Goal: Communication & Community: Answer question/provide support

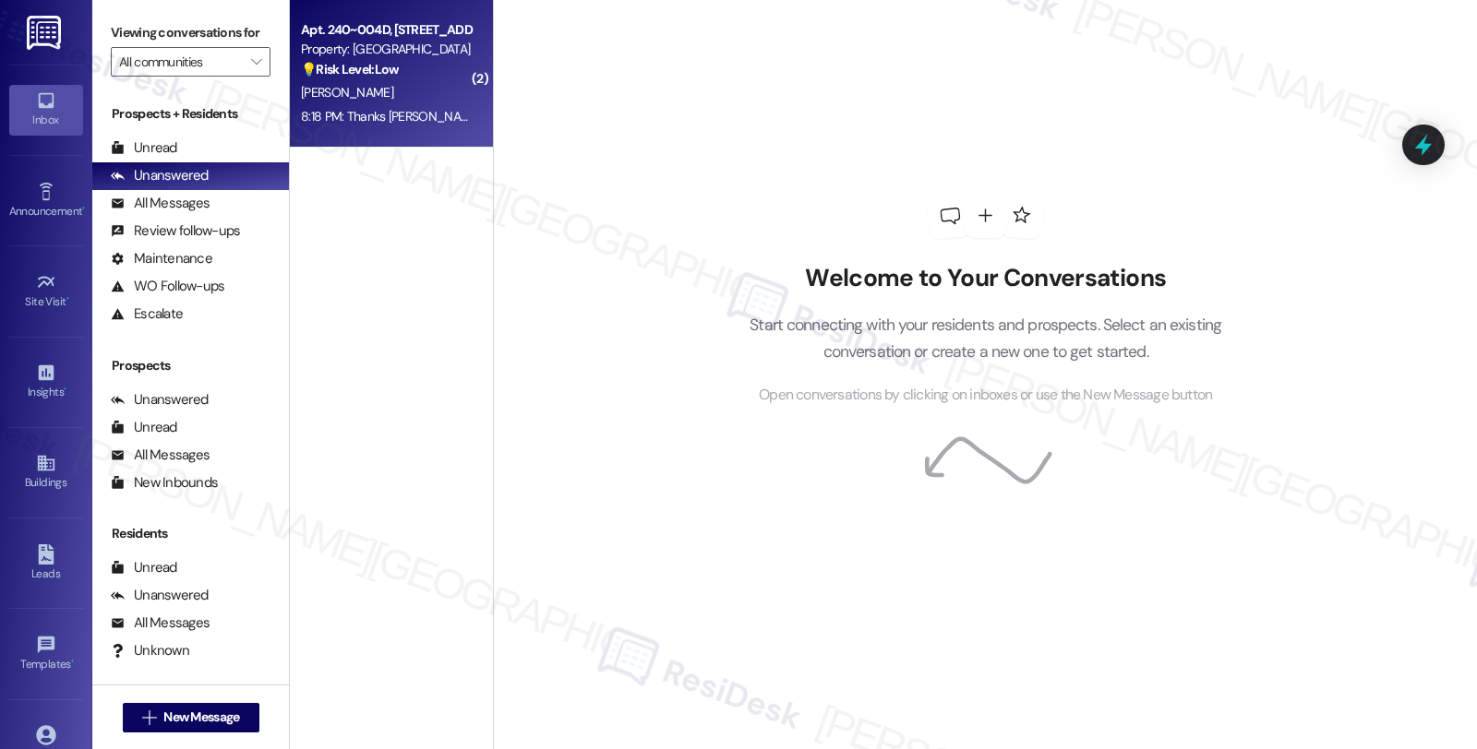
click at [353, 54] on div "Property: [GEOGRAPHIC_DATA]" at bounding box center [386, 49] width 171 height 19
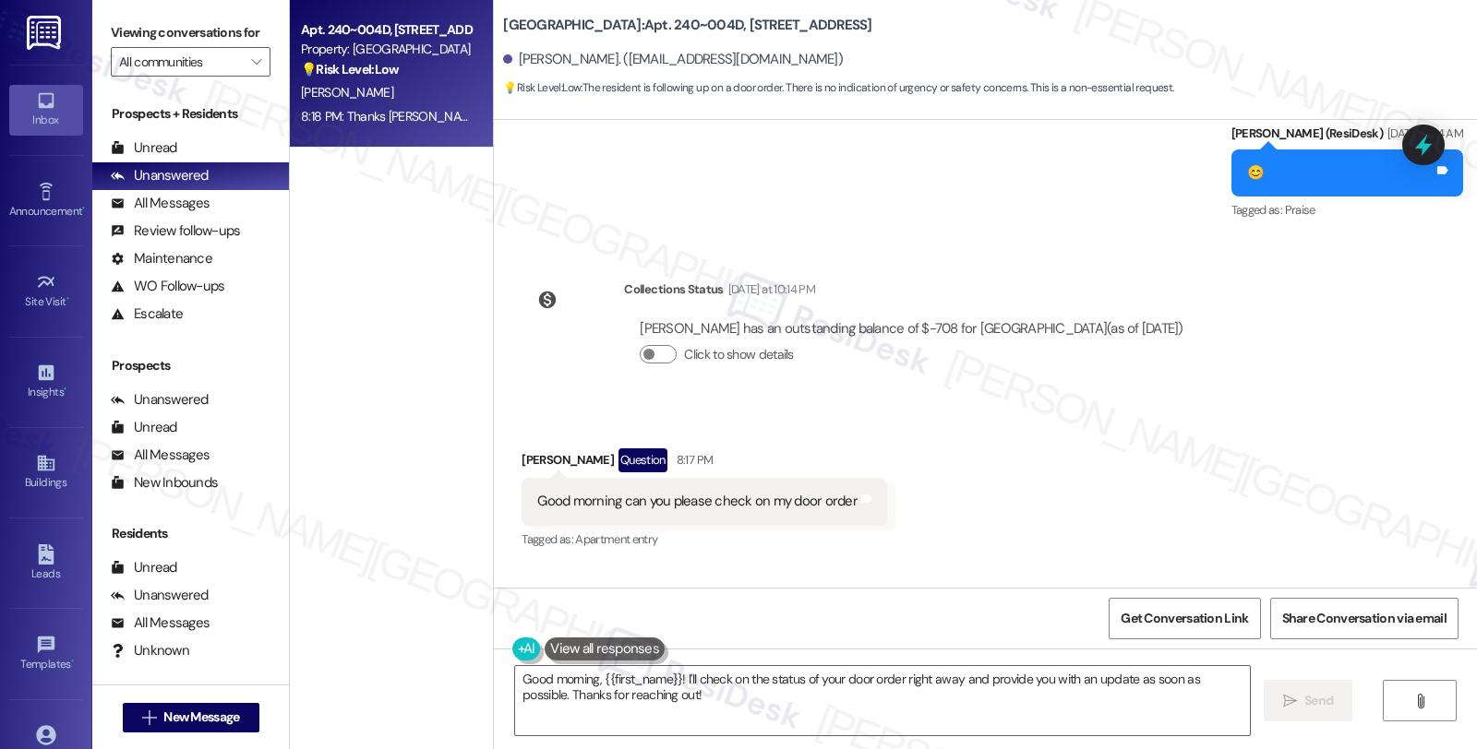
scroll to position [4596, 0]
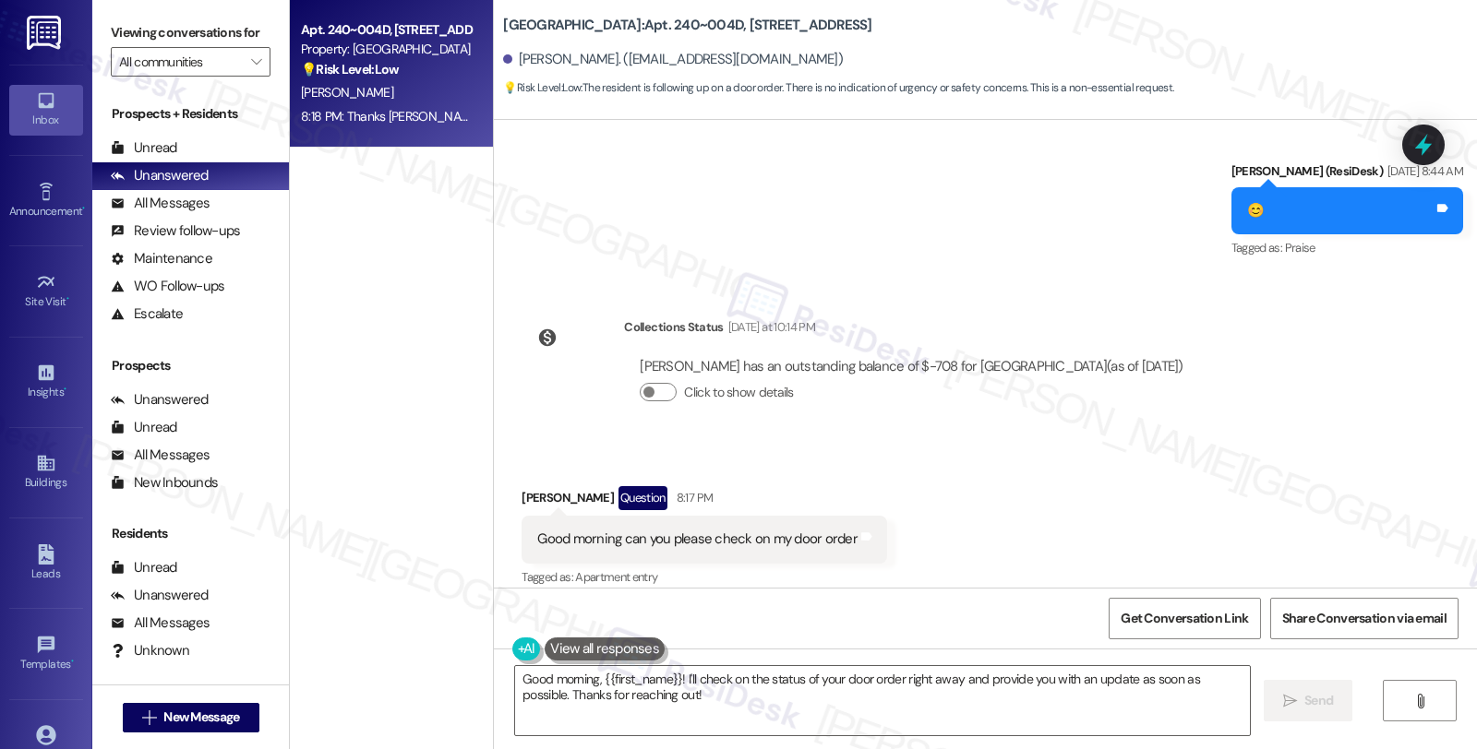
click at [1334, 466] on div "Received via SMS [PERSON_NAME] Question 8:17 PM Good morning can you please che…" at bounding box center [985, 525] width 983 height 160
drag, startPoint x: 606, startPoint y: 23, endPoint x: 669, endPoint y: 22, distance: 62.8
click at [669, 22] on b "[GEOGRAPHIC_DATA]: Apt. 240~004D, [STREET_ADDRESS]" at bounding box center [687, 25] width 368 height 19
copy b "240~004D"
click at [527, 486] on div "[PERSON_NAME] Question 8:17 PM" at bounding box center [703, 501] width 365 height 30
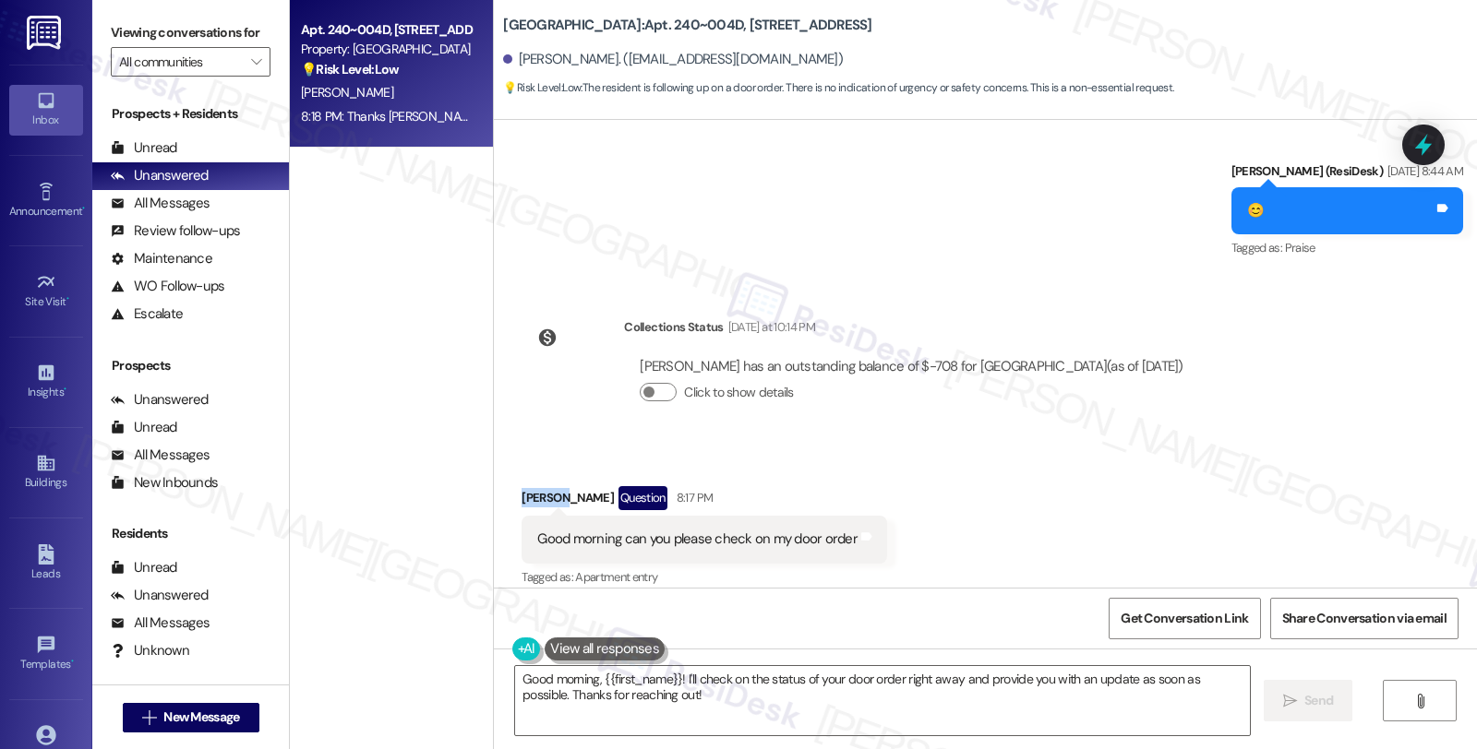
click at [527, 486] on div "[PERSON_NAME] Question 8:17 PM" at bounding box center [703, 501] width 365 height 30
copy div "[PERSON_NAME]"
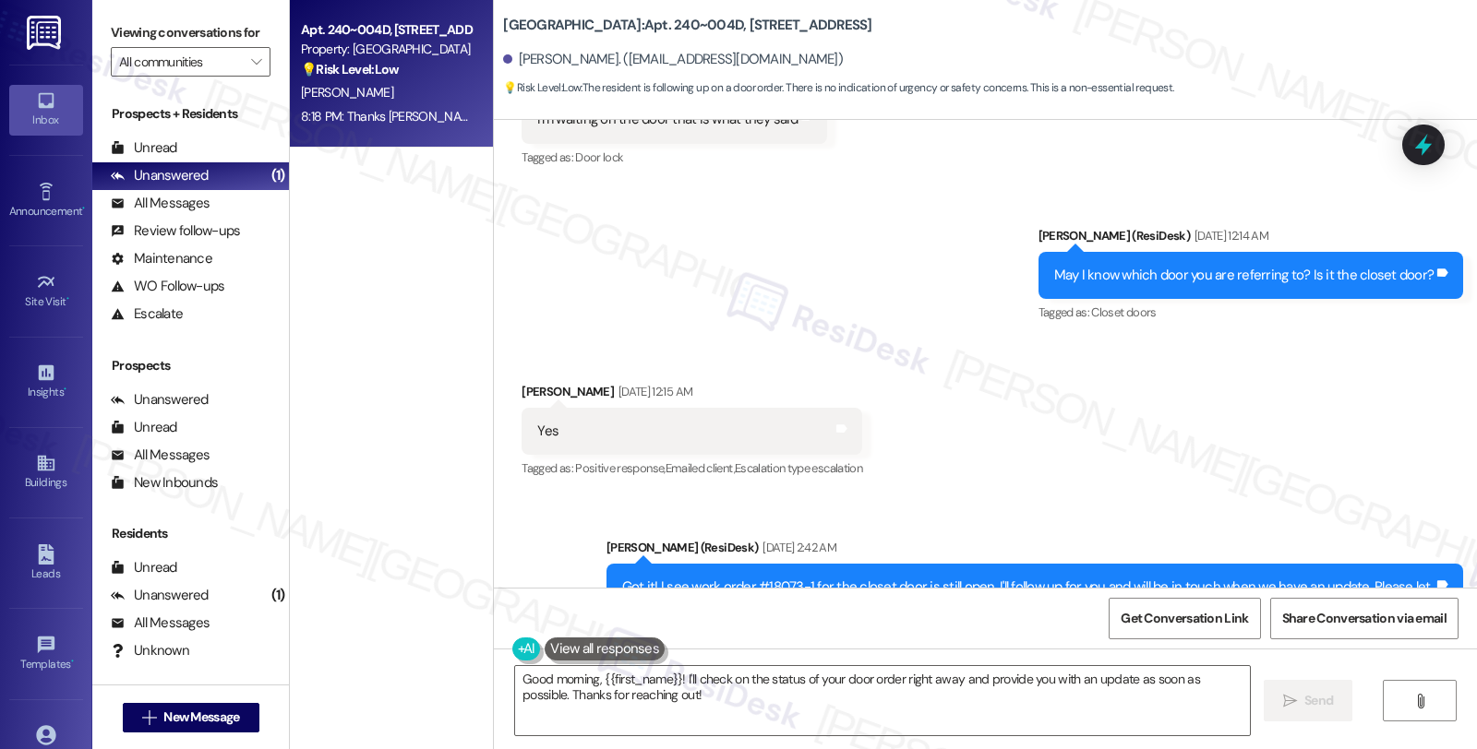
scroll to position [3160, 0]
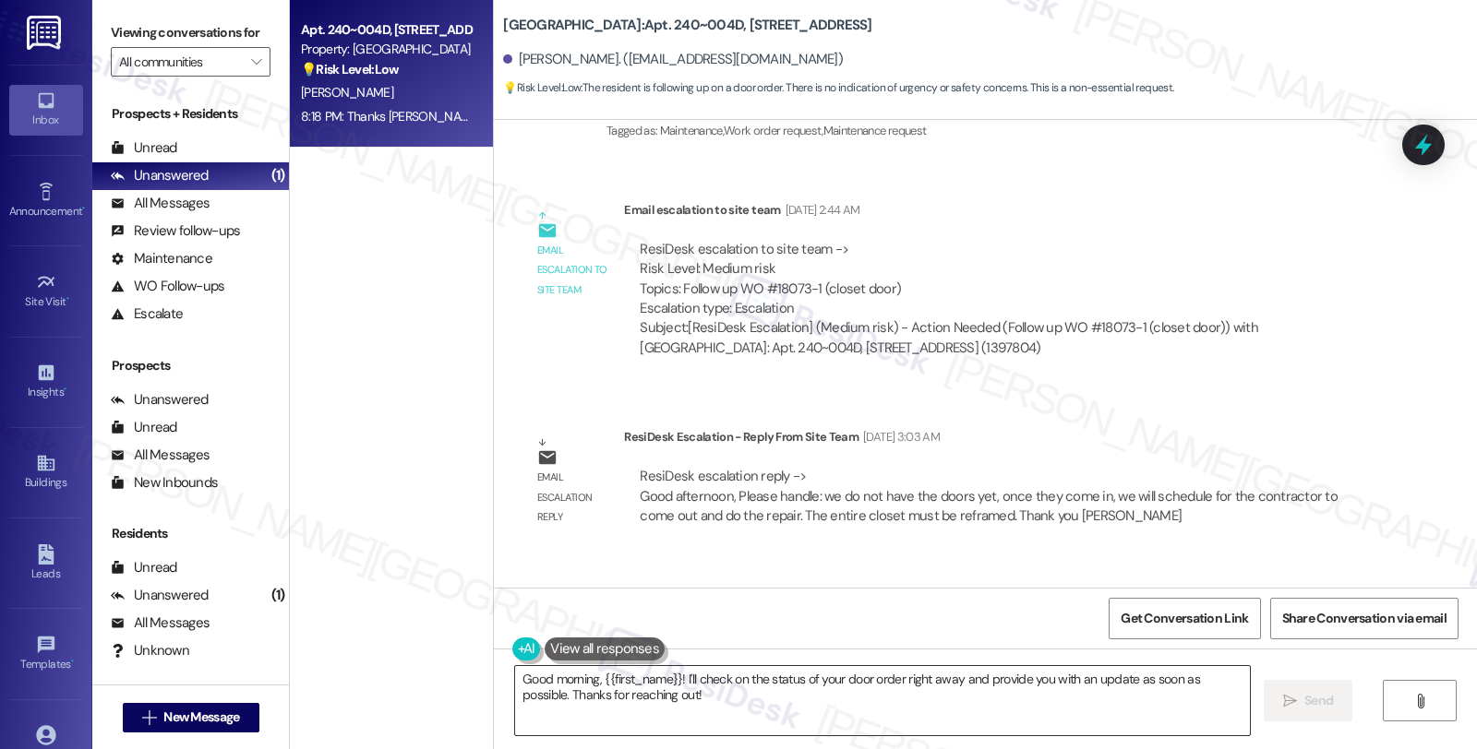
click at [669, 678] on textarea "Good morning, {{first_name}}! I'll check on the status of your door order right…" at bounding box center [882, 700] width 735 height 69
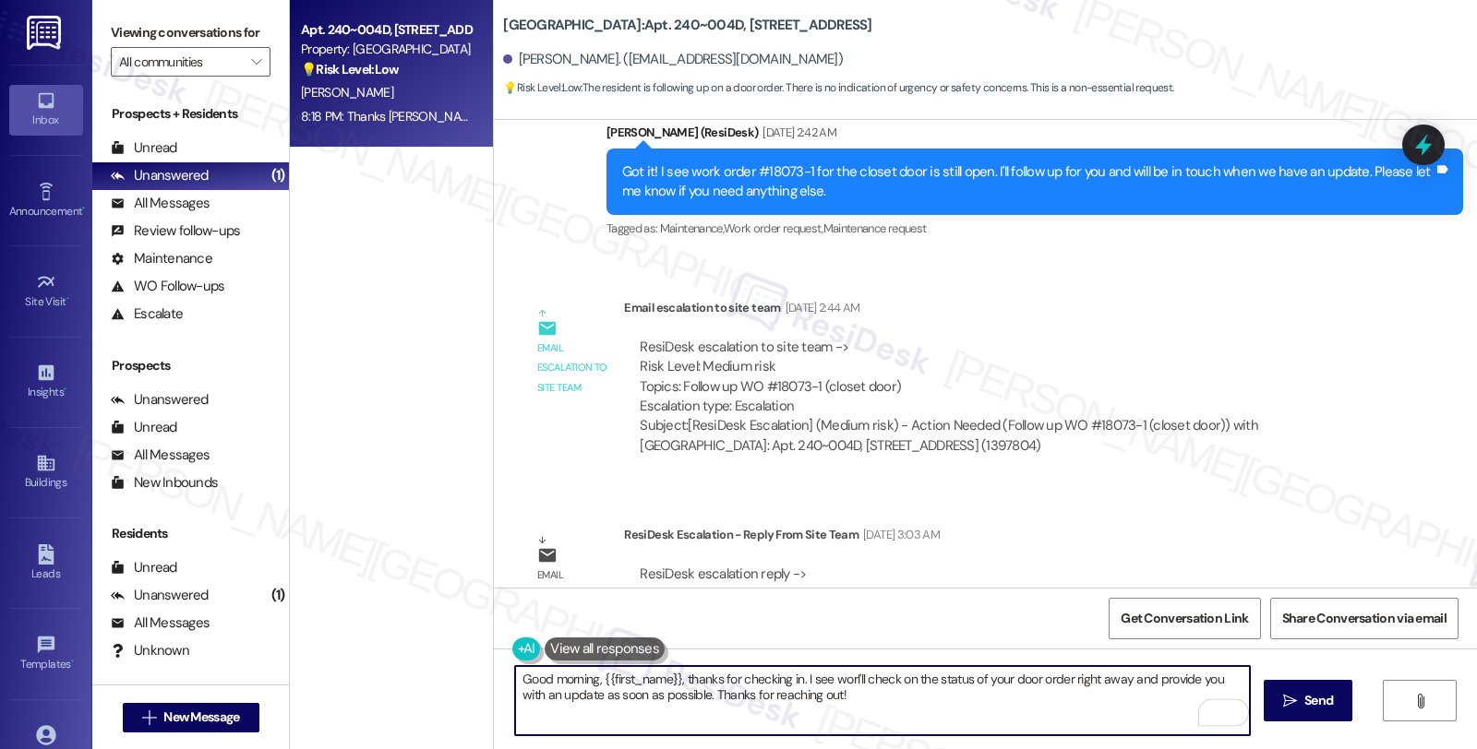
scroll to position [2852, 0]
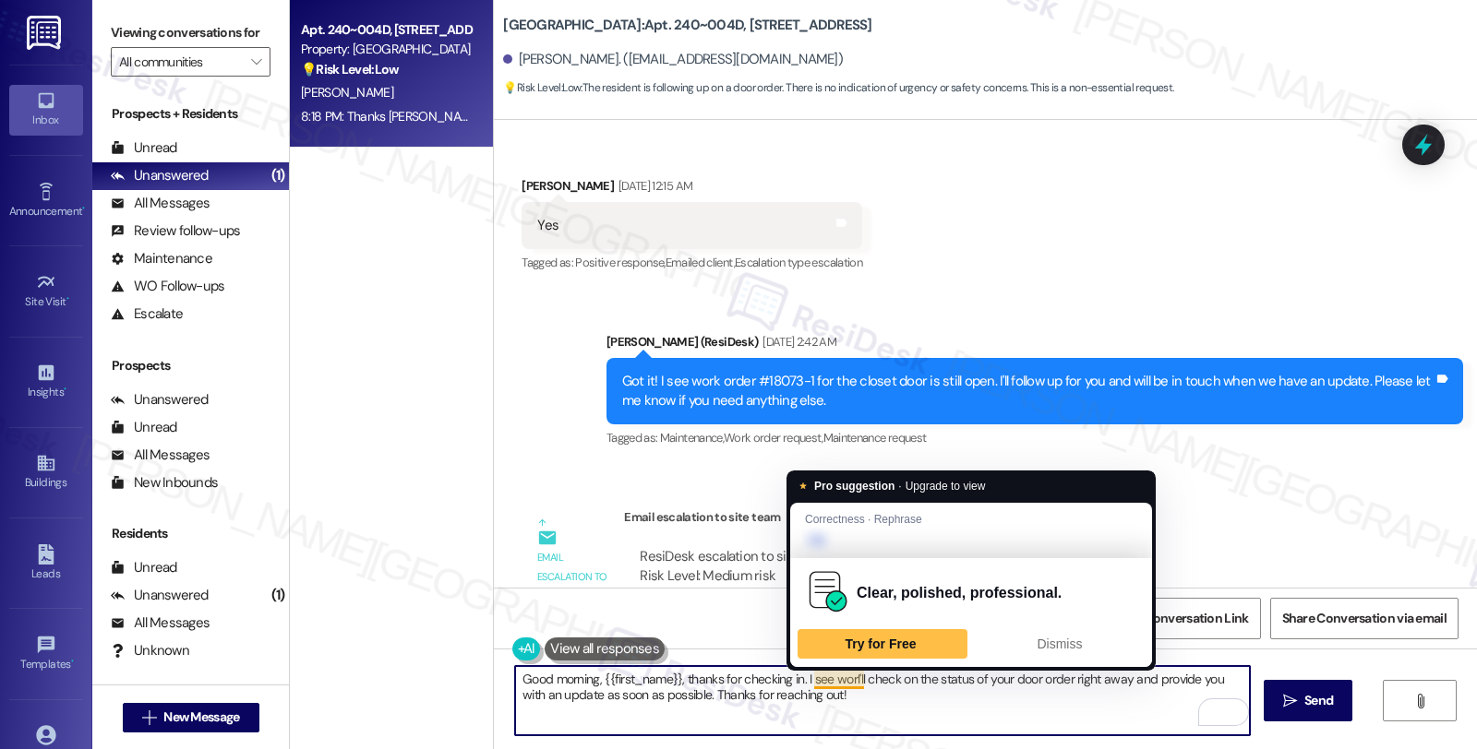
drag, startPoint x: 795, startPoint y: 677, endPoint x: 844, endPoint y: 679, distance: 49.9
click at [844, 679] on textarea "Good morning, {{first_name}}, thanks for checking in. I see worI'll check on th…" at bounding box center [882, 700] width 735 height 69
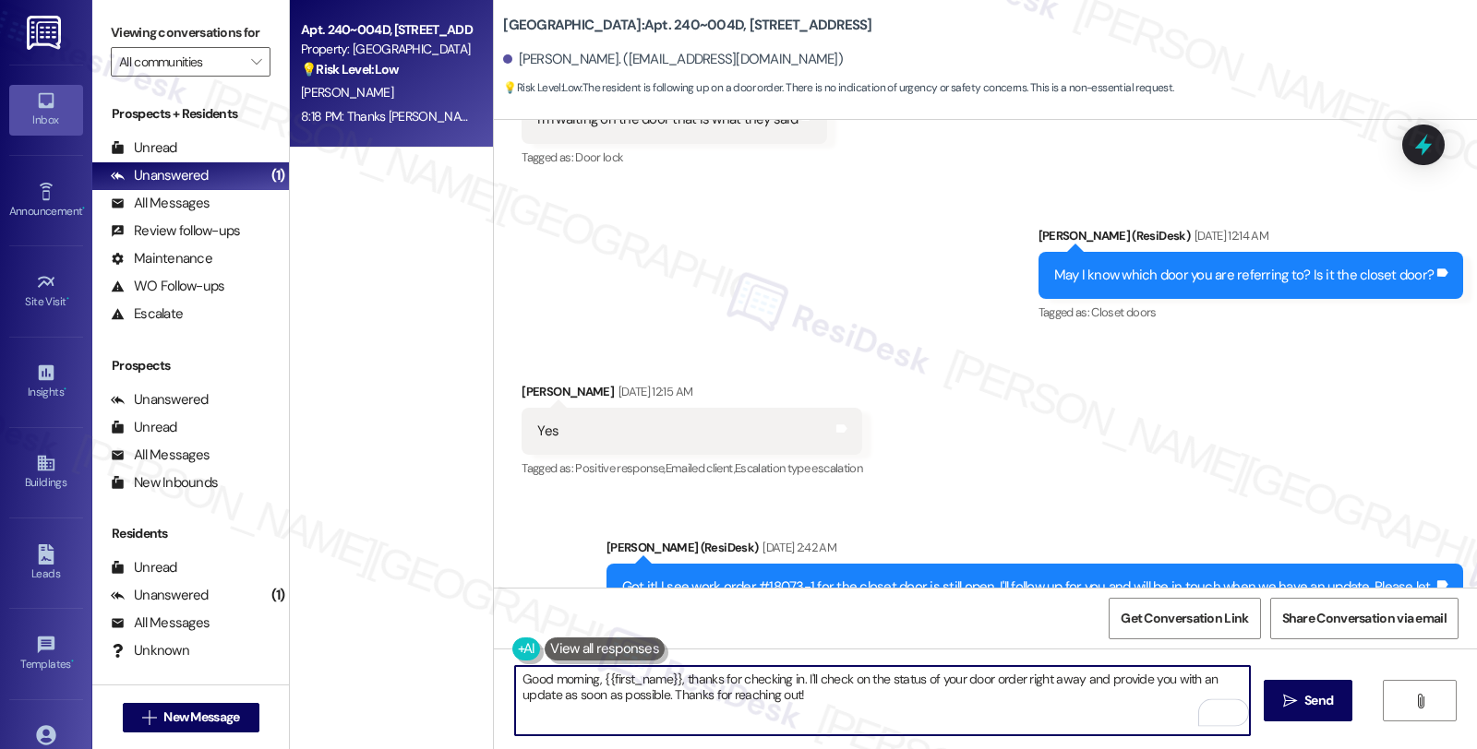
scroll to position [3057, 0]
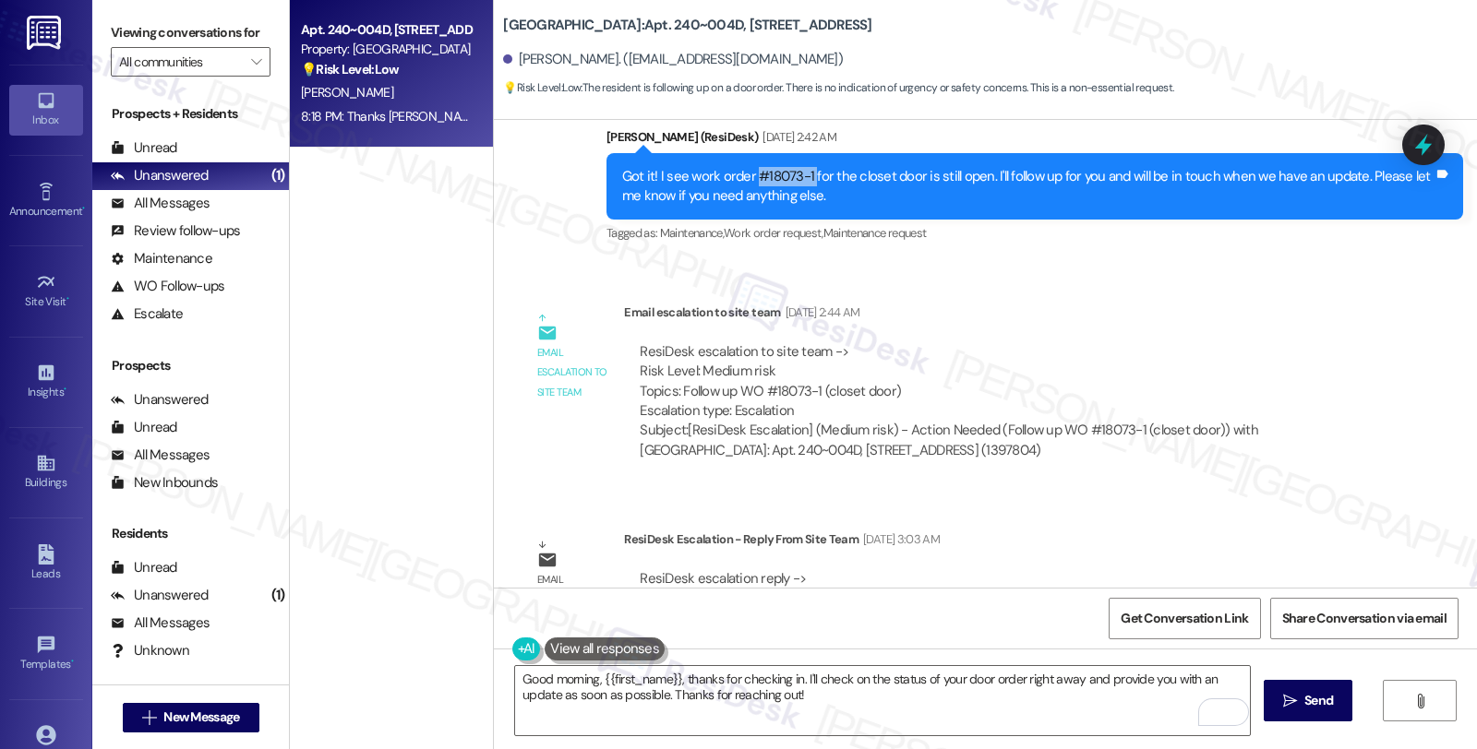
drag, startPoint x: 745, startPoint y: 153, endPoint x: 800, endPoint y: 153, distance: 55.4
click at [800, 167] on div "Got it! I see work order #18073-1 for the closet door is still open. I'll follo…" at bounding box center [1027, 187] width 811 height 40
copy div "#18073-1"
click at [1018, 677] on textarea "Good morning, {{first_name}}, thanks for checking in. I'll check on the status …" at bounding box center [882, 700] width 735 height 69
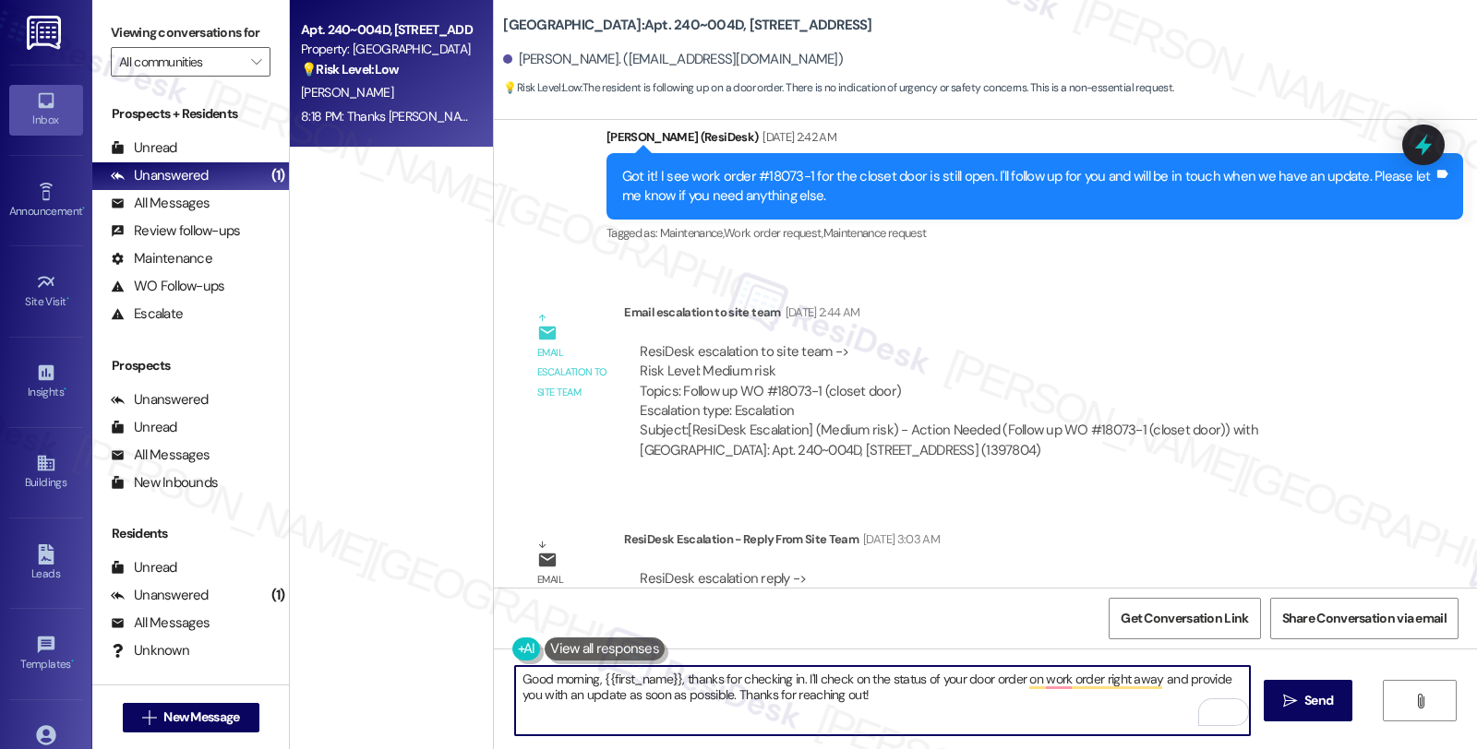
paste textarea "#18073-1"
click at [1207, 676] on textarea "Good morning, {{first_name}}, thanks for checking in. I'll check on the status …" at bounding box center [882, 700] width 735 height 69
click at [665, 693] on textarea "Good morning, {{first_name}}, thanks for checking in. I'll check on the status …" at bounding box center [882, 700] width 735 height 69
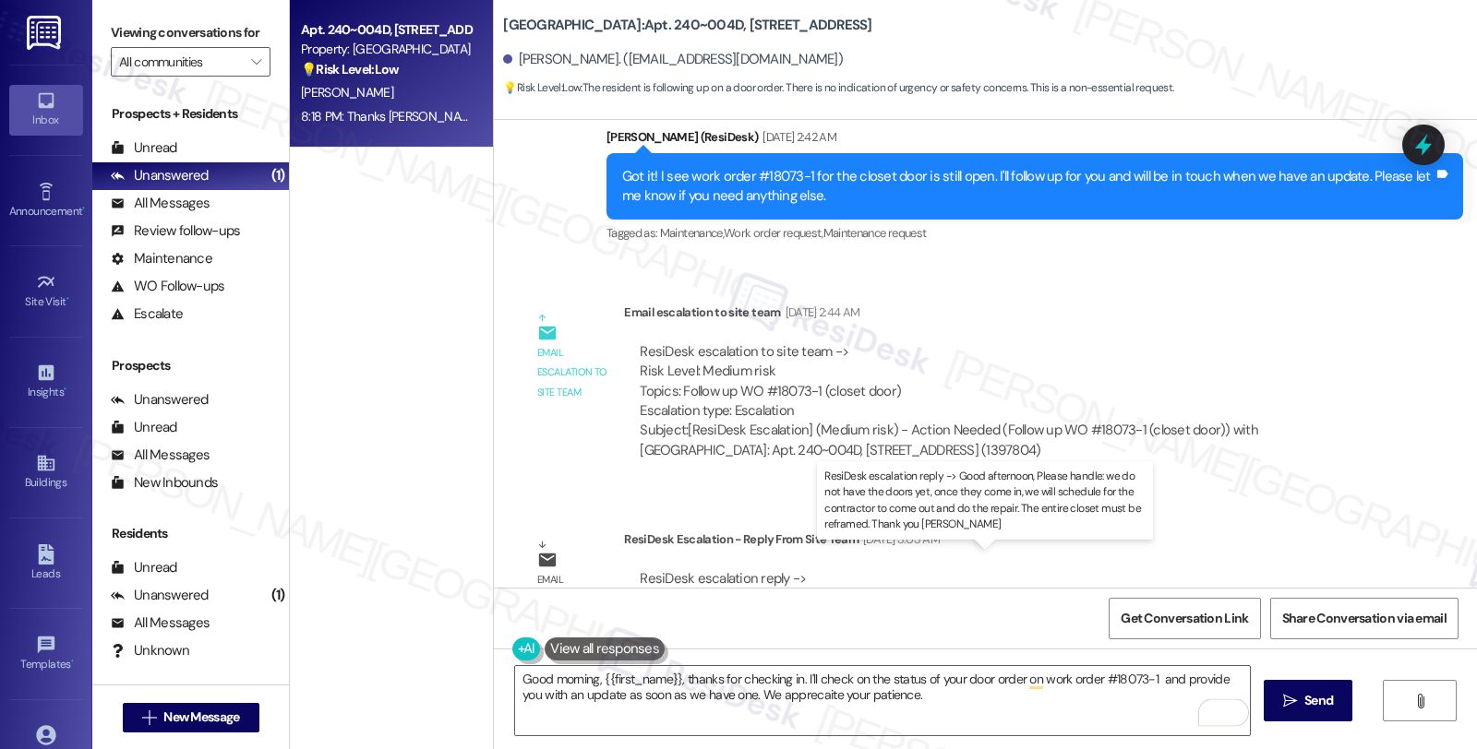
click at [779, 569] on div "ResiDesk escalation reply -> Good afternoon, Please handle: we do not have the …" at bounding box center [989, 598] width 698 height 58
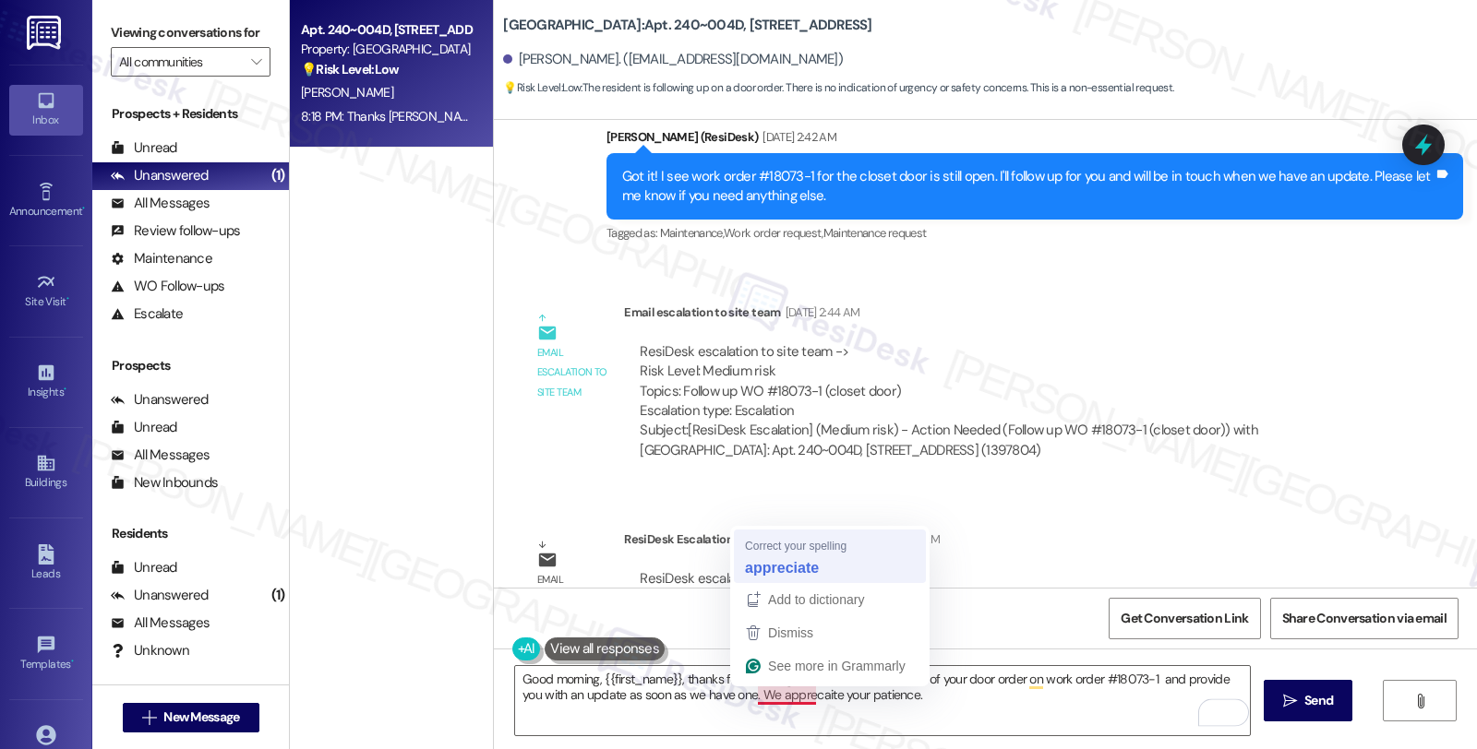
type textarea "Good morning, {{first_name}}, thanks for checking in. I'll check on the status …"
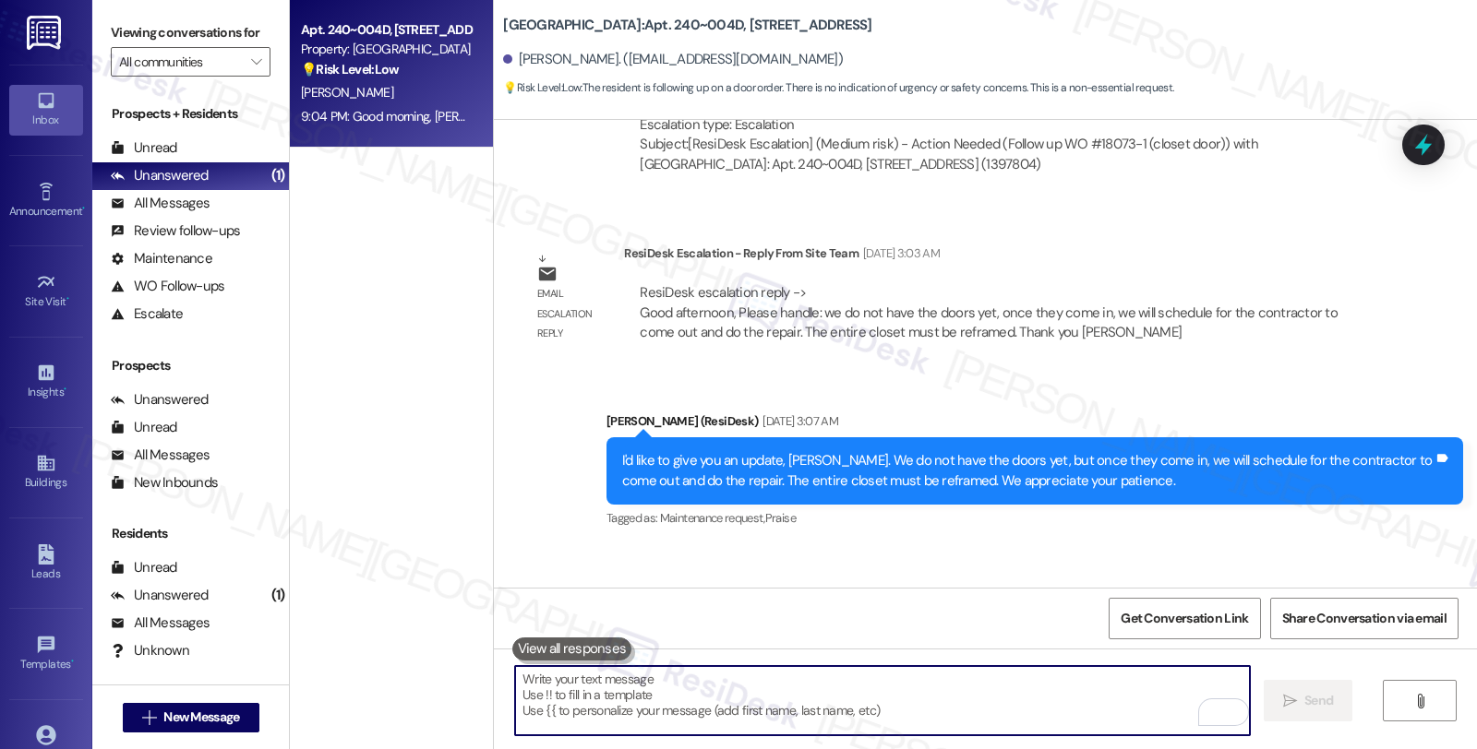
scroll to position [3207, 0]
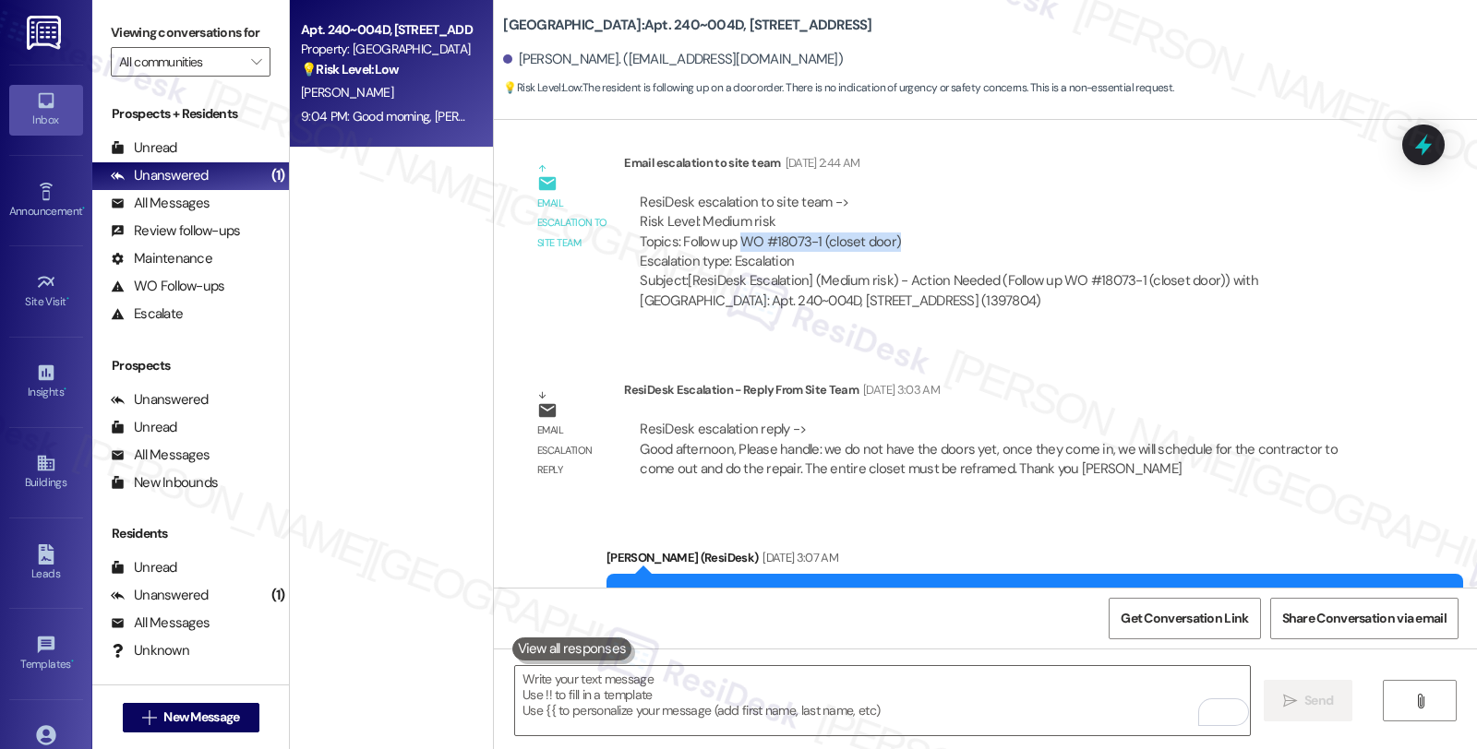
drag, startPoint x: 727, startPoint y: 220, endPoint x: 892, endPoint y: 220, distance: 165.2
click at [892, 220] on div "ResiDesk escalation to site team -> Risk Level: Medium risk Topics: Follow up W…" at bounding box center [1001, 232] width 723 height 79
copy div "WO #18073-1 (closet door)"
click at [1417, 144] on icon at bounding box center [1423, 145] width 22 height 29
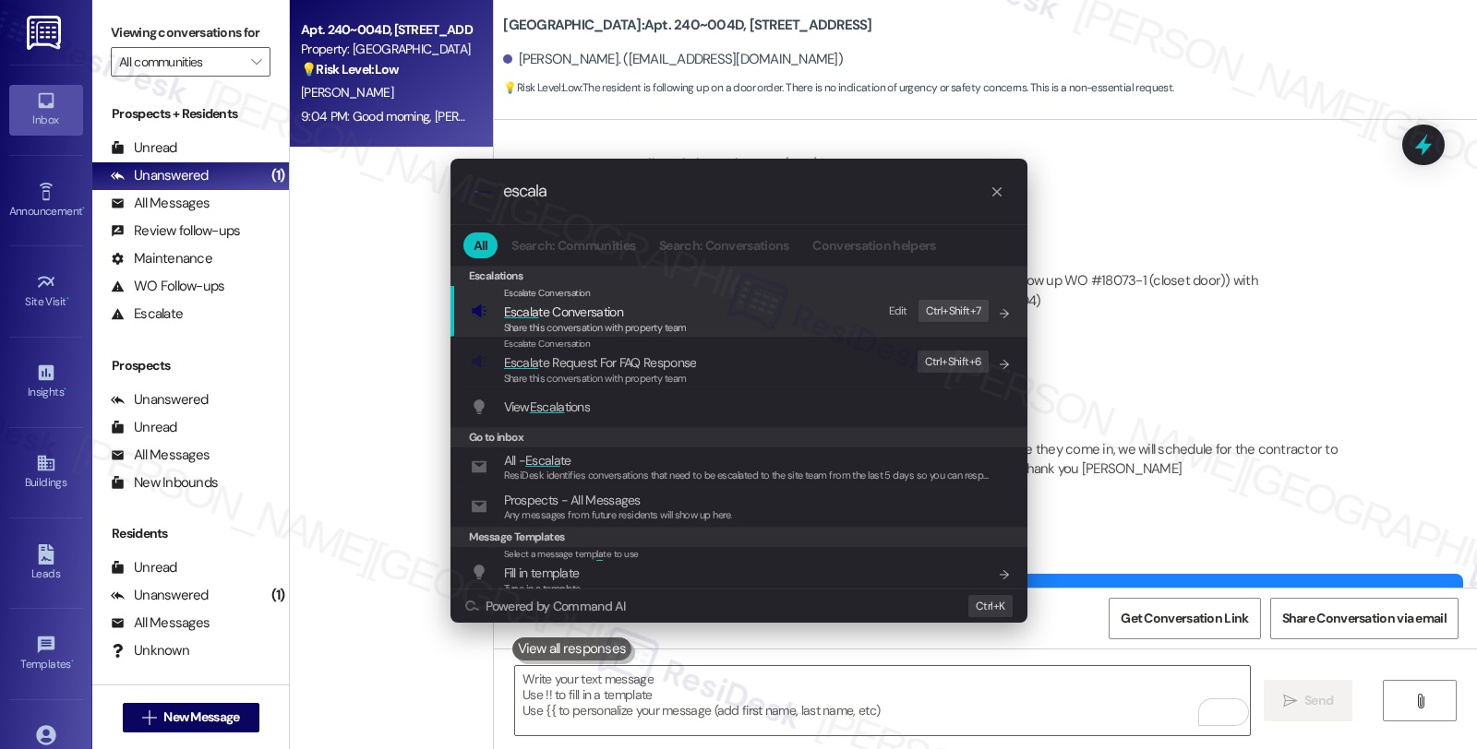
type input "escala"
click at [551, 317] on span "Escala te Conversation" at bounding box center [563, 312] width 119 height 17
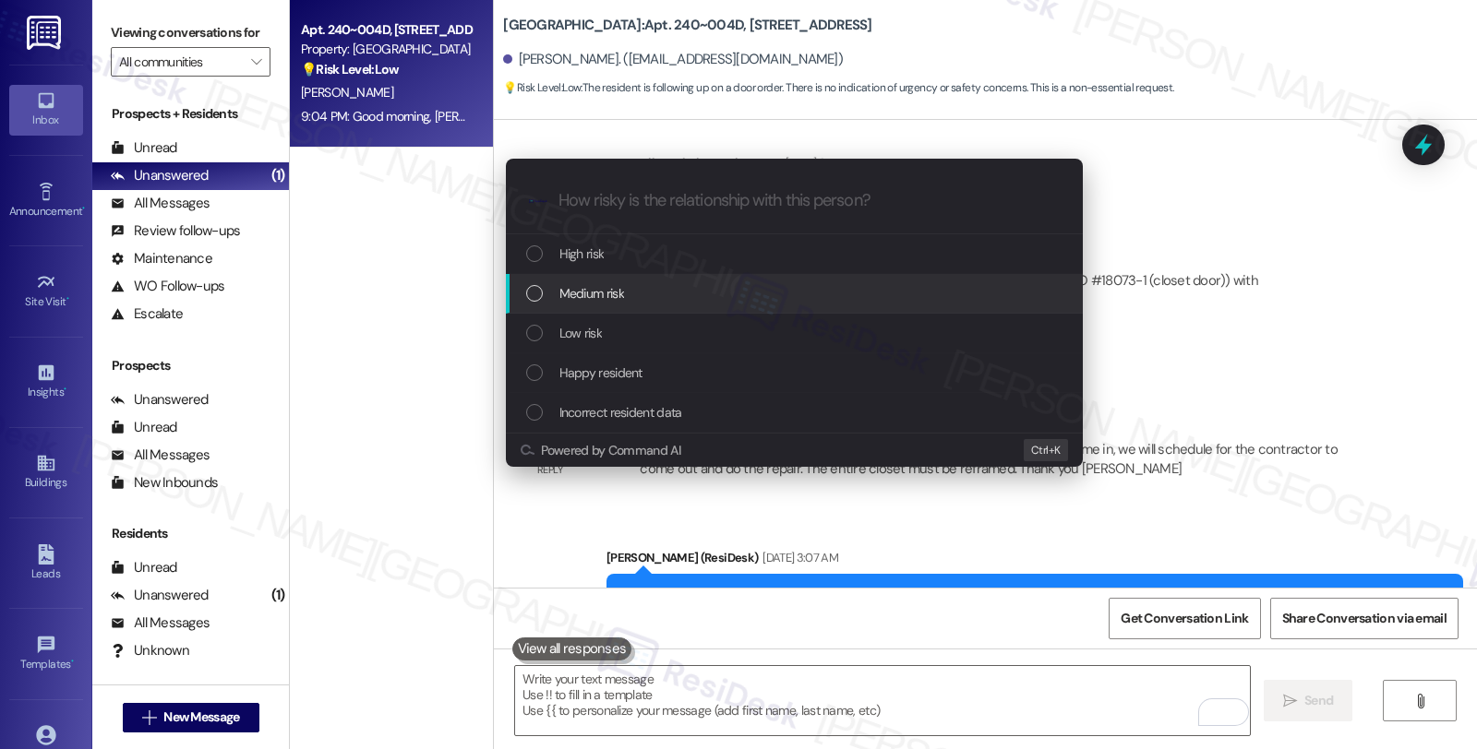
click at [572, 300] on span "Medium risk" at bounding box center [591, 293] width 65 height 20
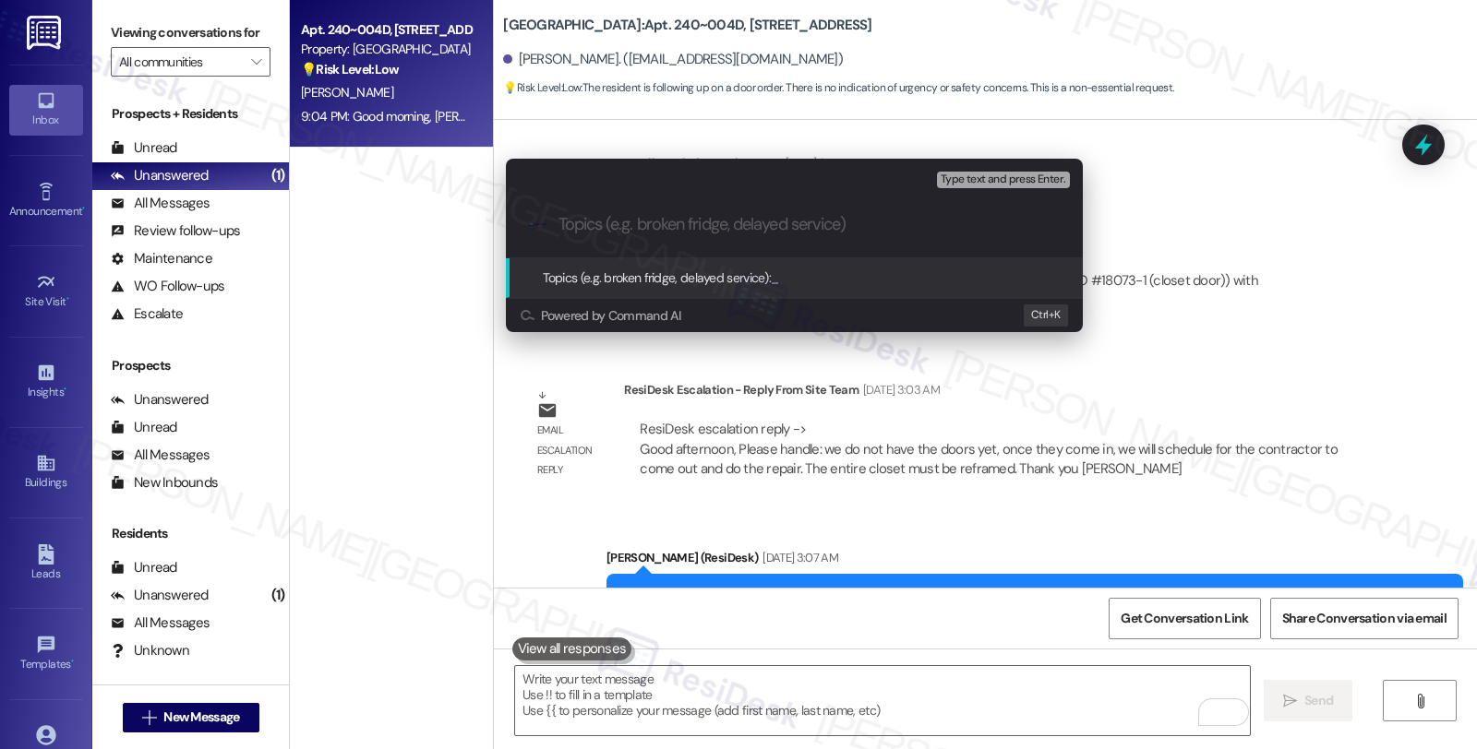
paste input "WO #18073-1 (closet door)"
type input "WO #18073-1 (closet door)"
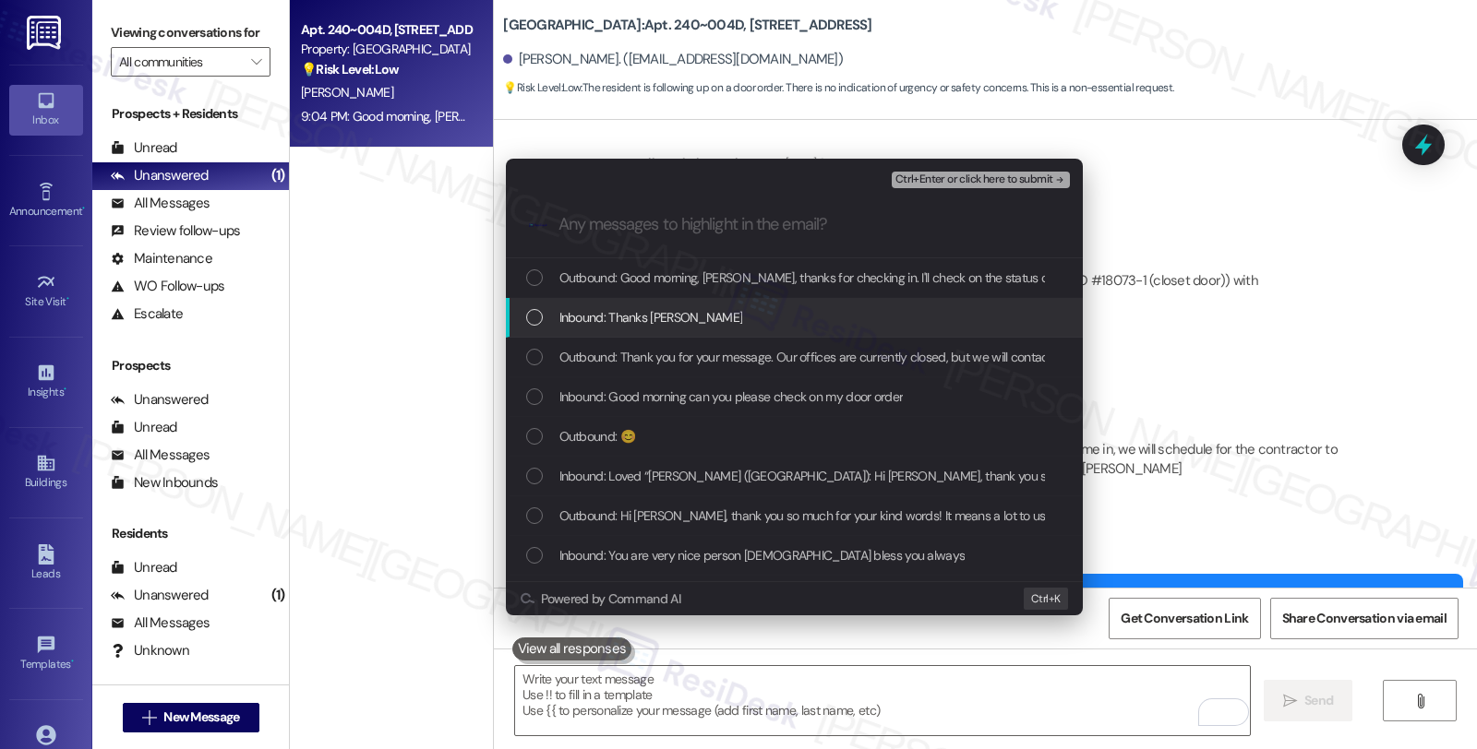
click at [580, 317] on span "Inbound: Thanks [PERSON_NAME]" at bounding box center [651, 317] width 184 height 20
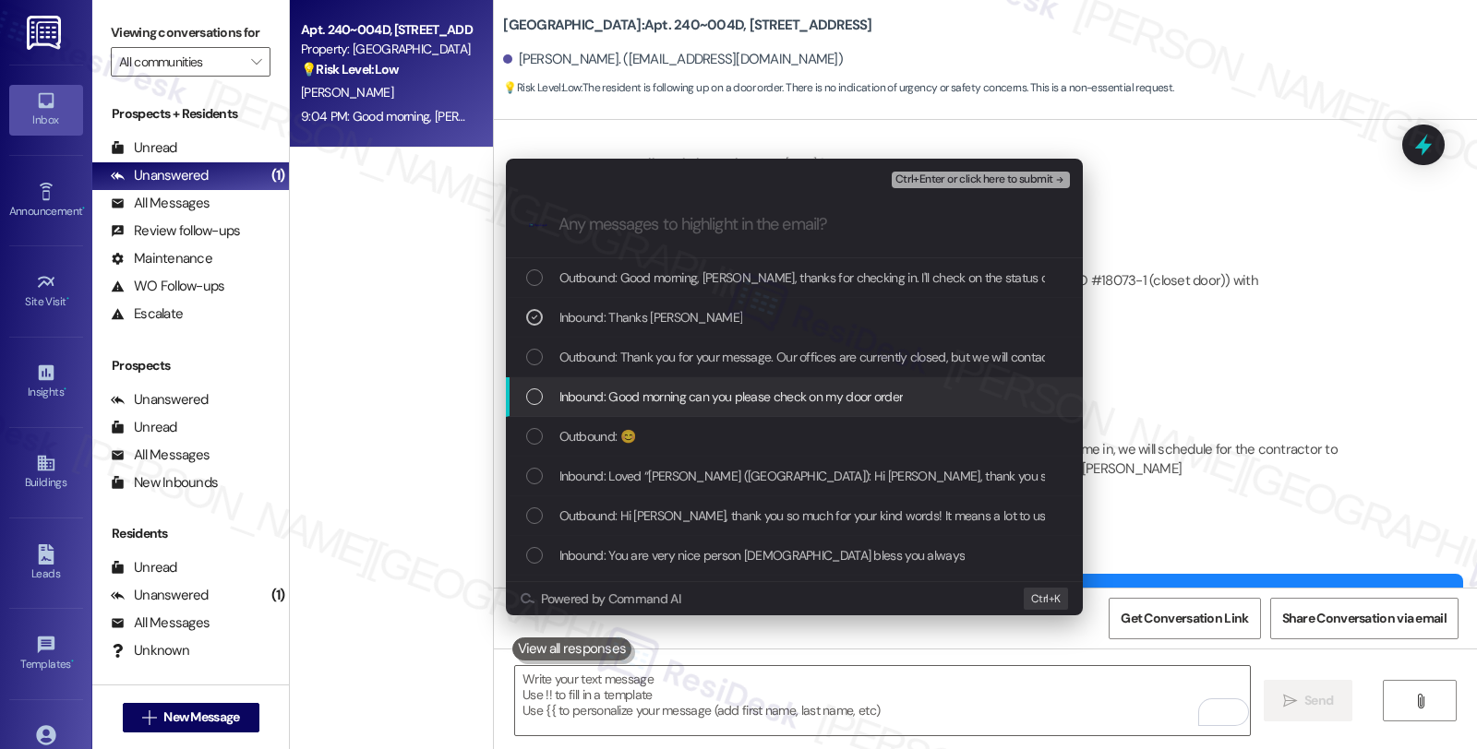
click at [580, 395] on span "Inbound: Good morning can you please check on my door order" at bounding box center [731, 397] width 344 height 20
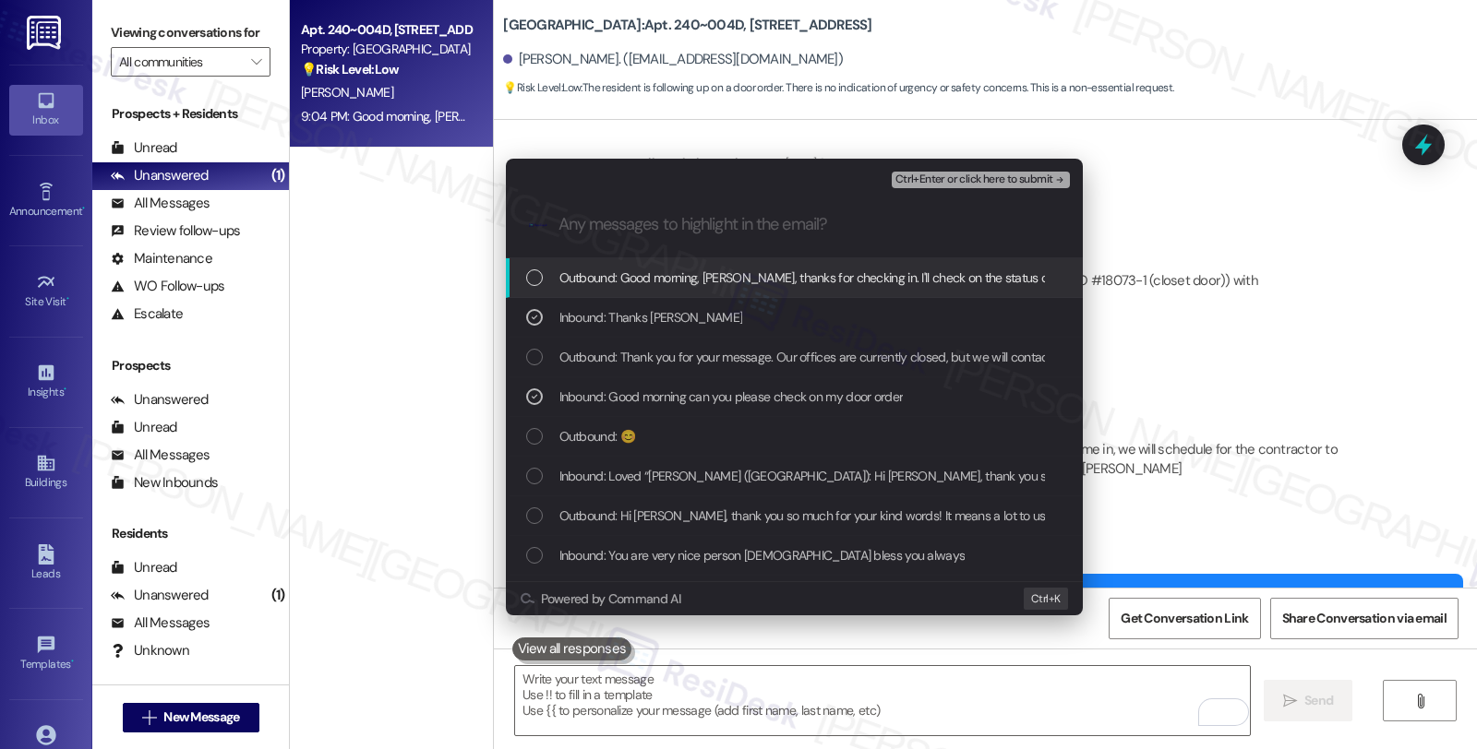
click at [985, 176] on span "Ctrl+Enter or click here to submit" at bounding box center [974, 179] width 158 height 13
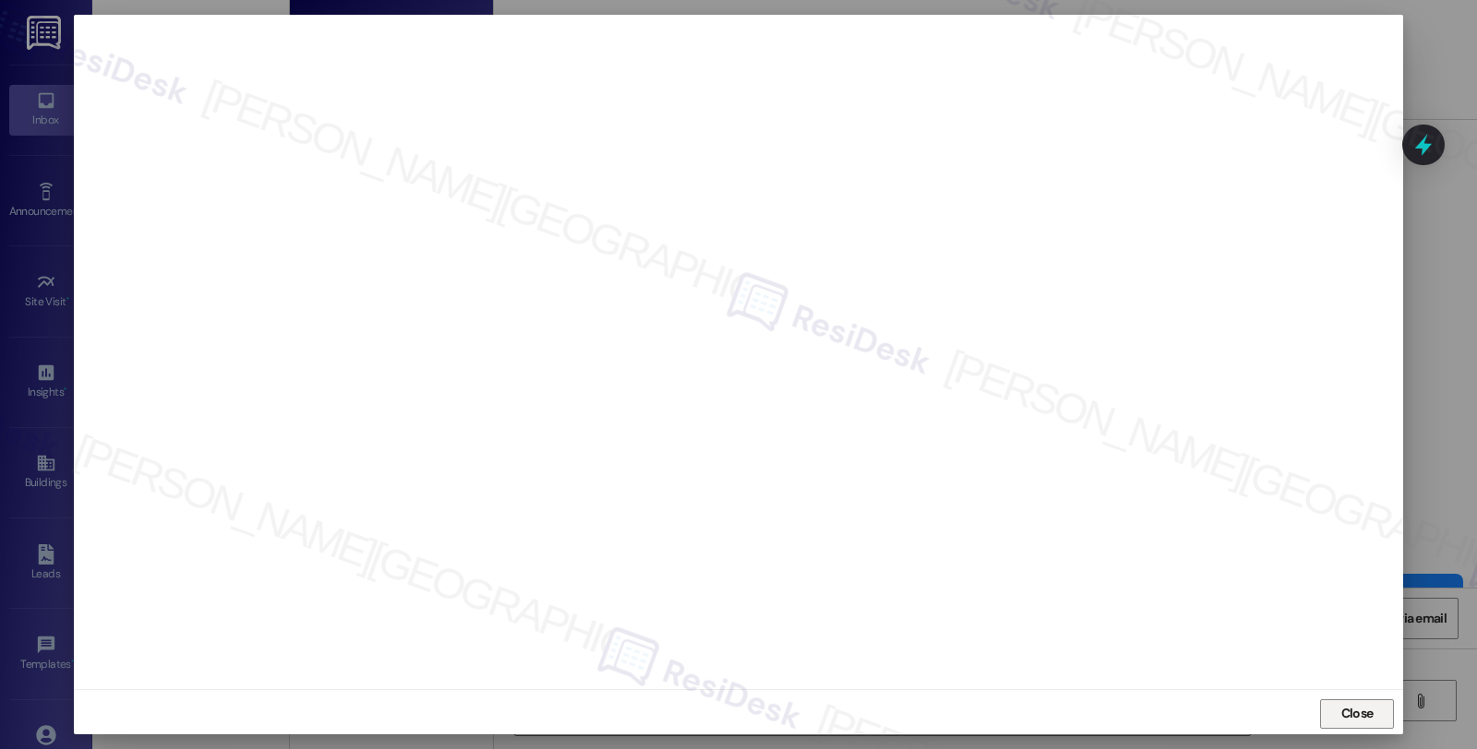
click at [1357, 712] on span "Close" at bounding box center [1357, 713] width 32 height 19
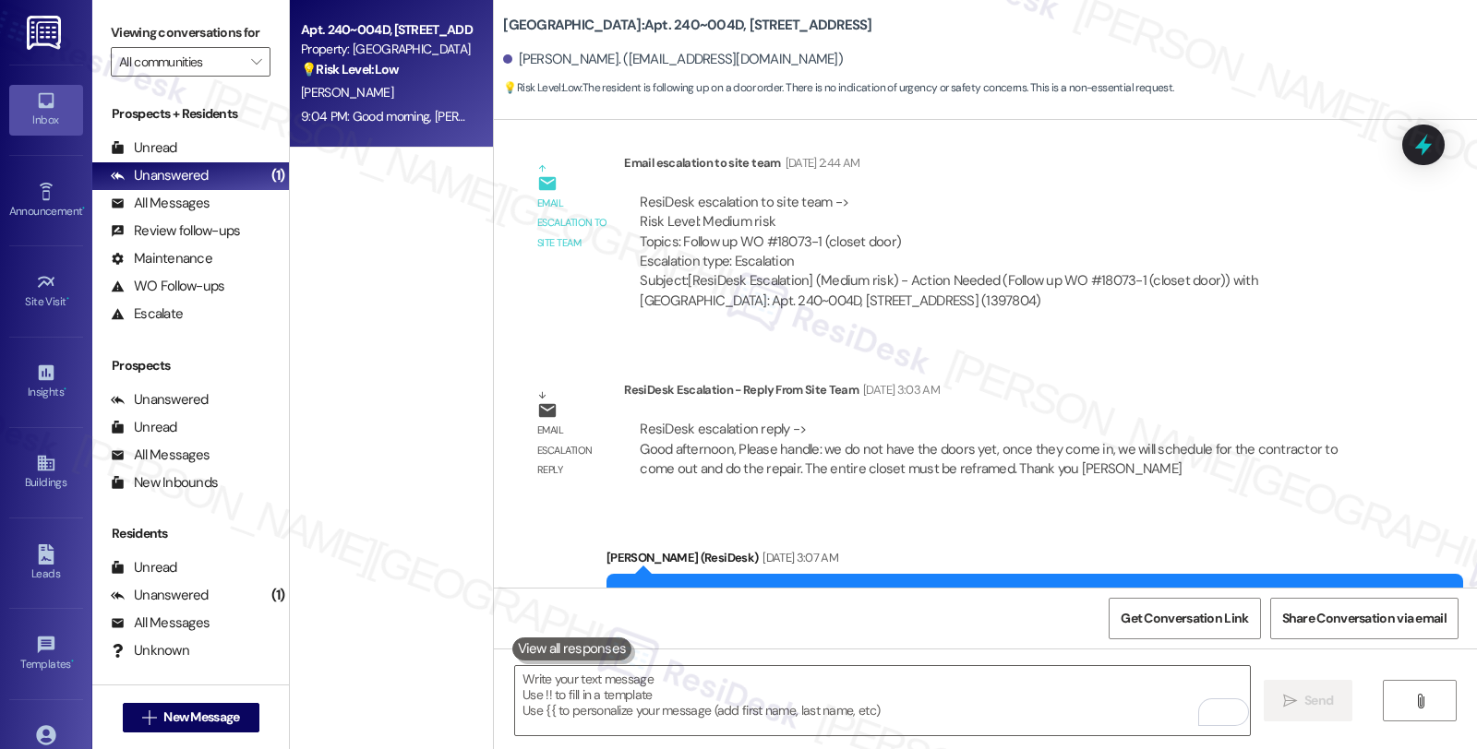
click at [1411, 142] on icon at bounding box center [1423, 145] width 24 height 24
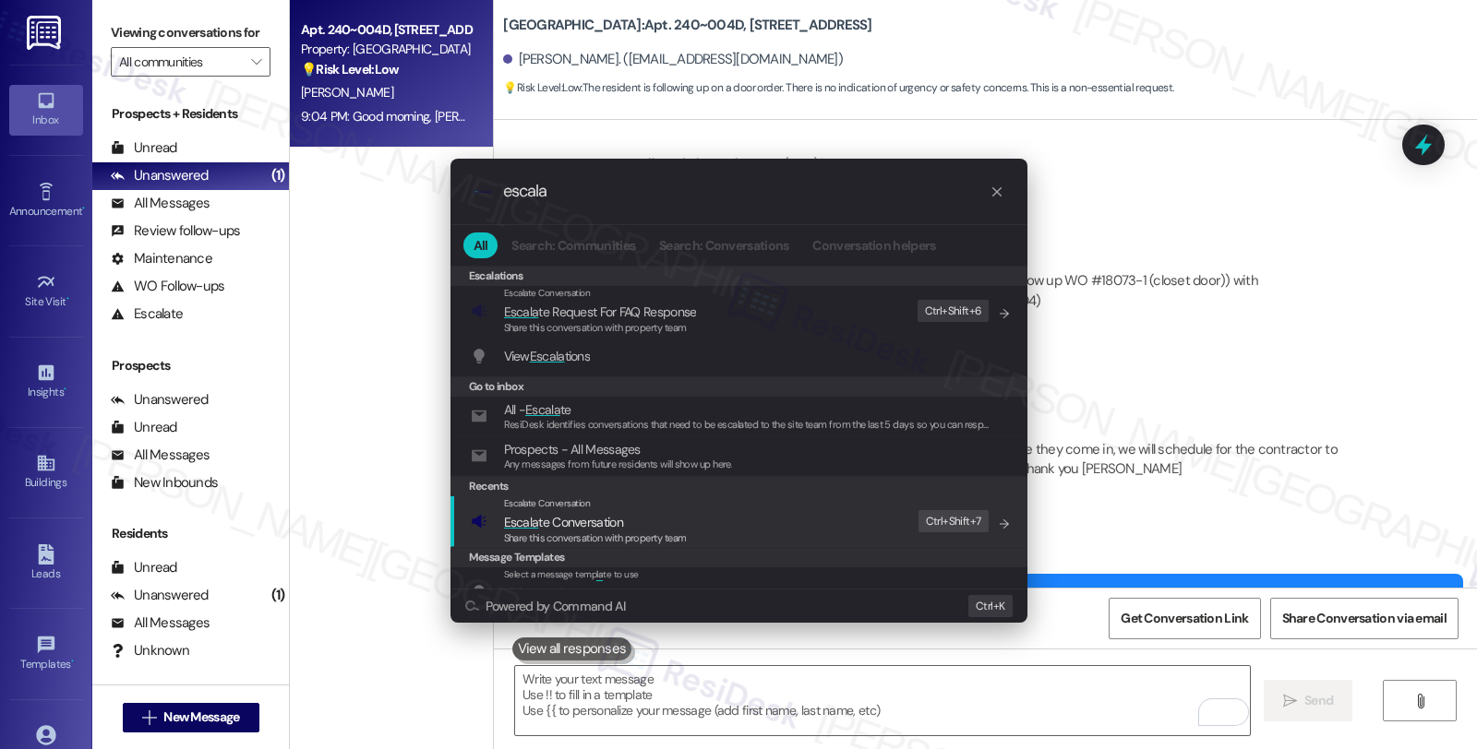
type input "escala"
click at [683, 532] on span "Share this conversation with property team" at bounding box center [595, 538] width 183 height 13
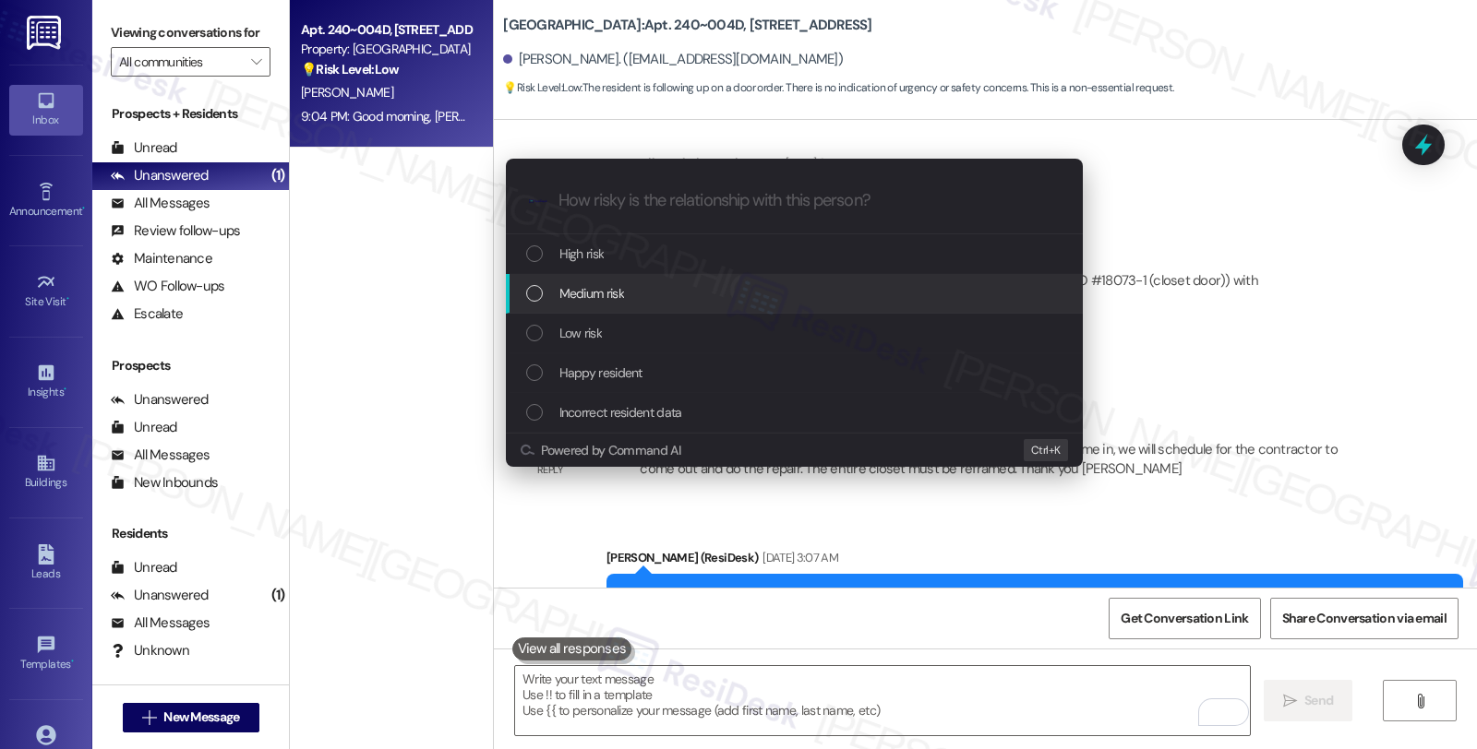
click at [679, 301] on div "Medium risk" at bounding box center [796, 293] width 540 height 20
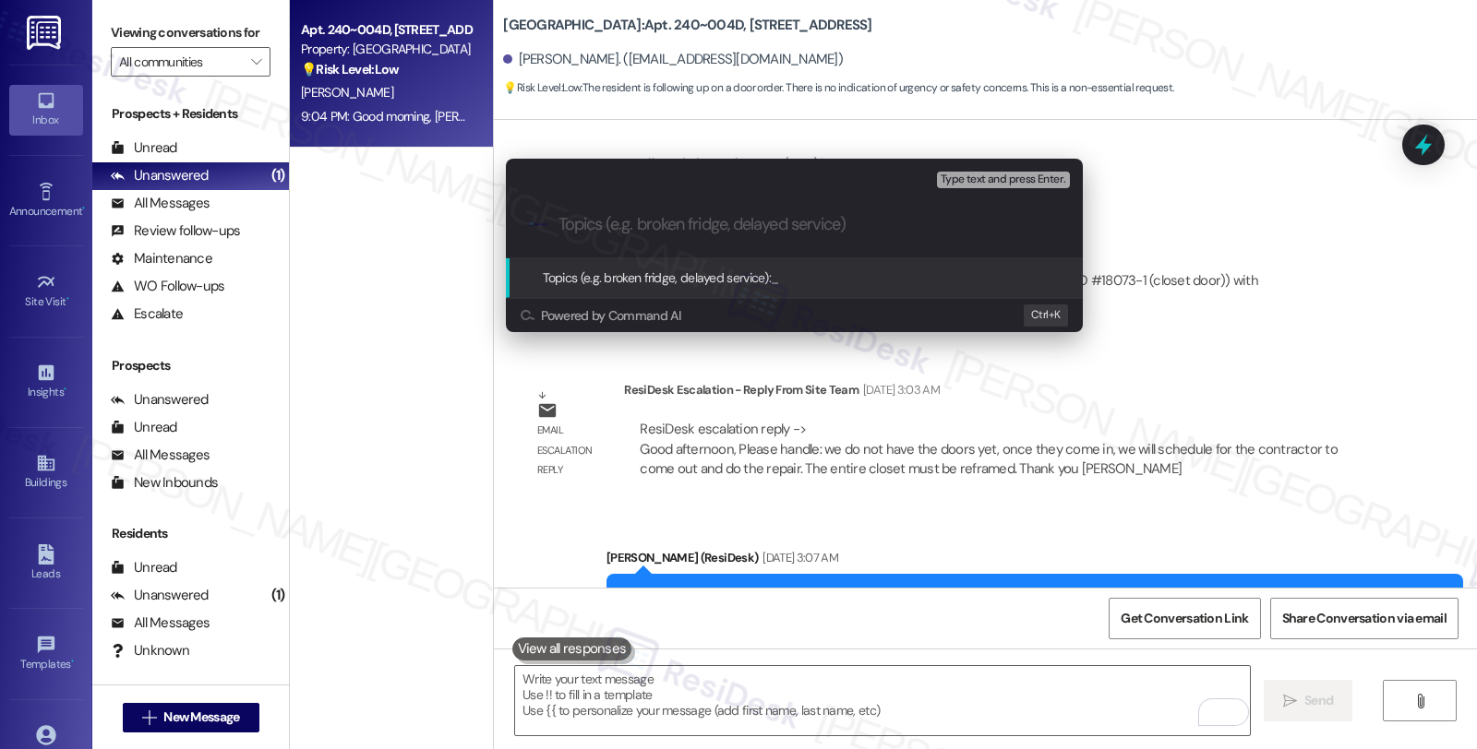
paste input "WO #18073-1 (closet door)"
type input "WO #18073-1 (closet door)"
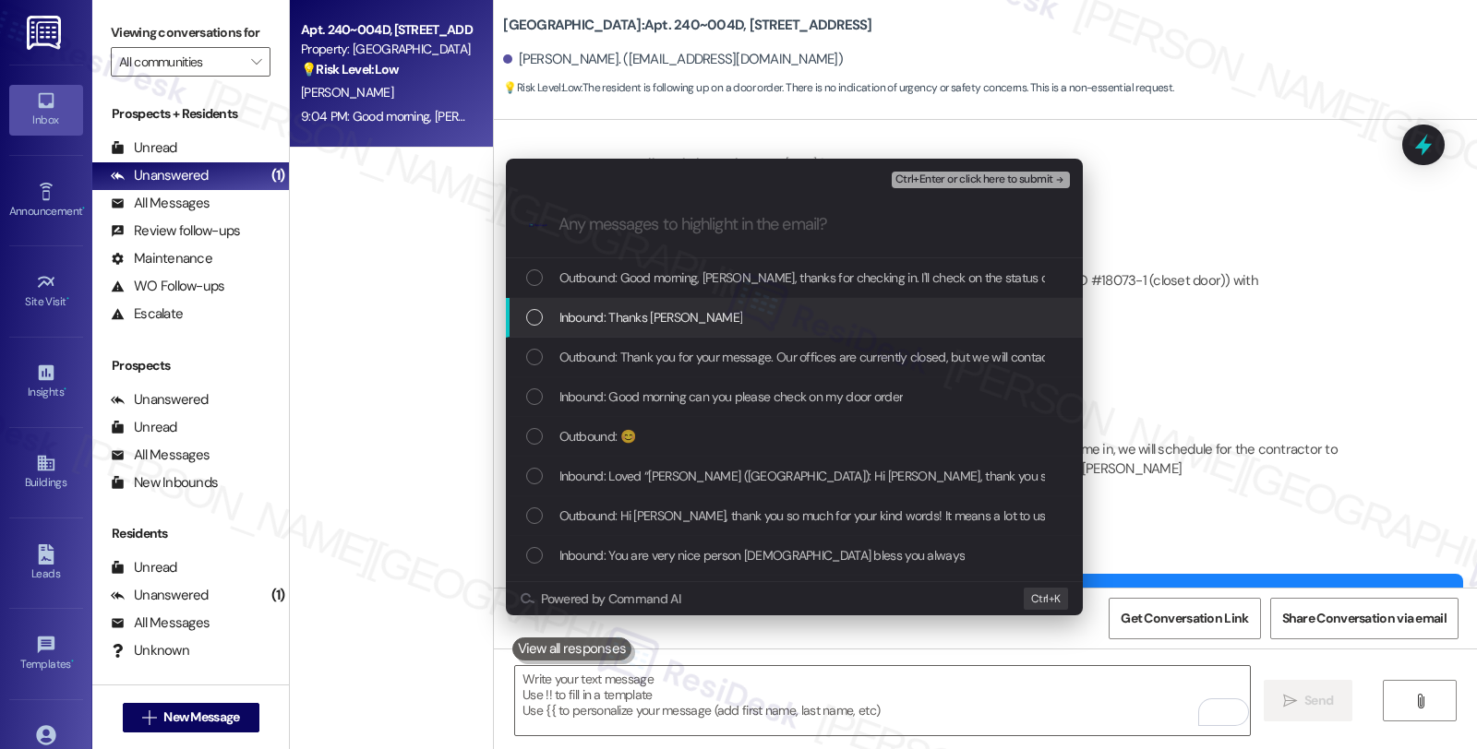
click at [675, 320] on span "Inbound: Thanks [PERSON_NAME]" at bounding box center [651, 317] width 184 height 20
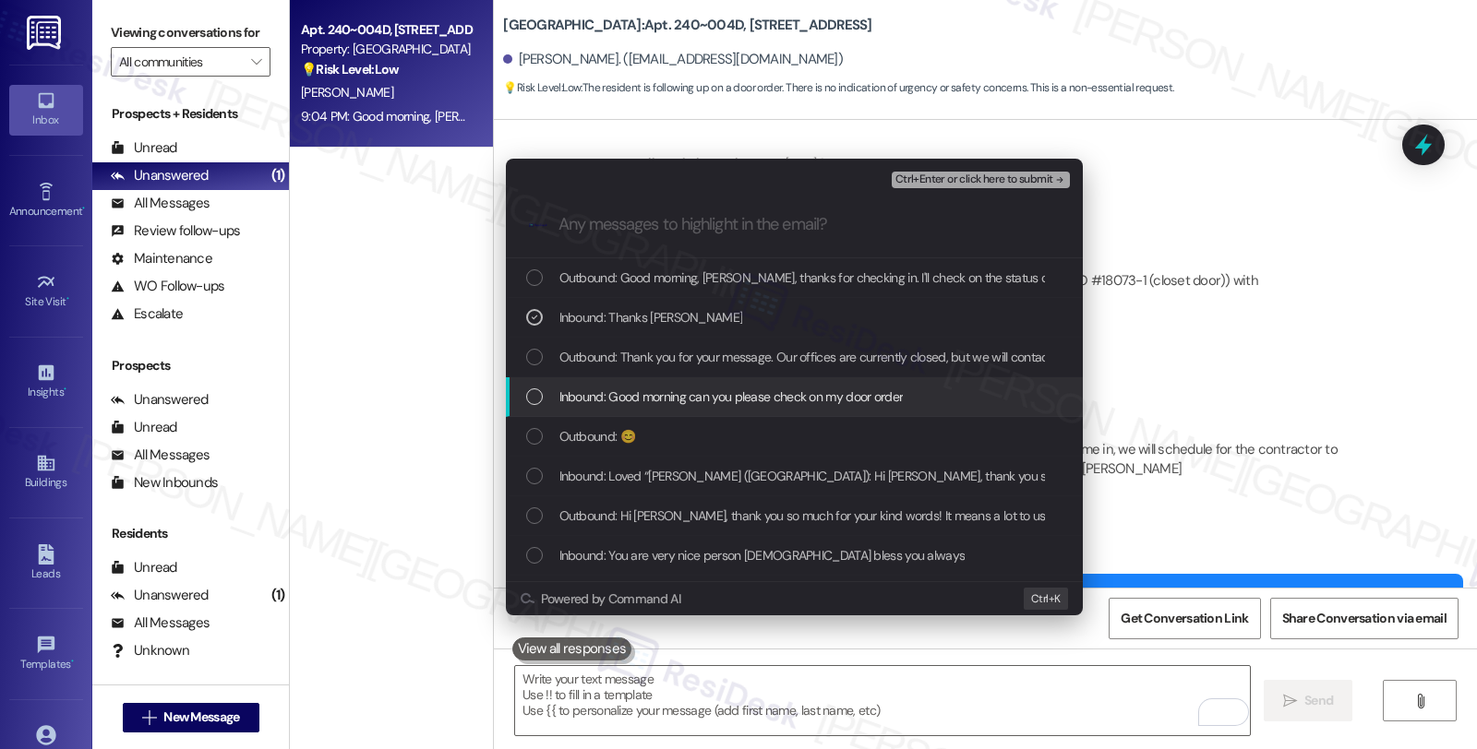
click at [658, 403] on span "Inbound: Good morning can you please check on my door order" at bounding box center [731, 397] width 344 height 20
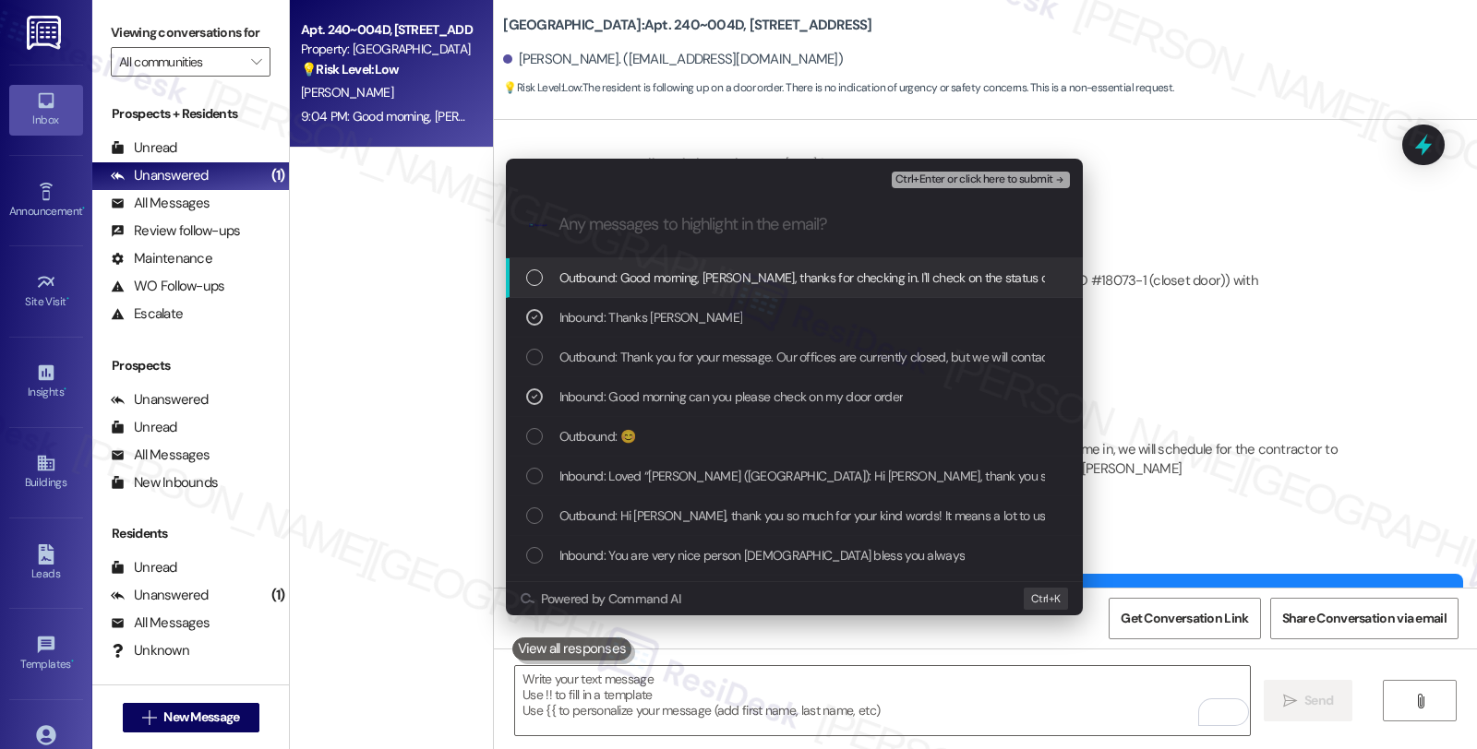
click at [982, 179] on span "Ctrl+Enter or click here to submit" at bounding box center [974, 179] width 158 height 13
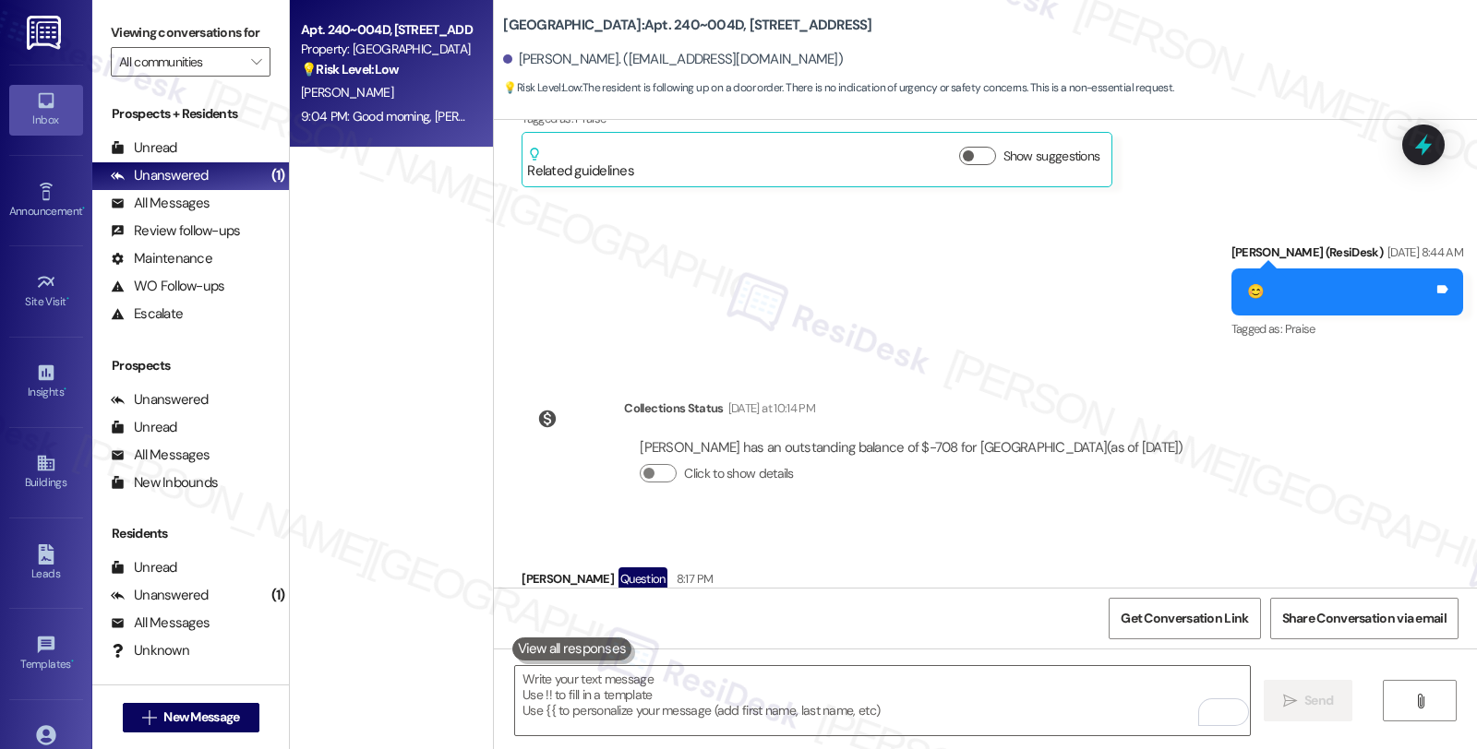
scroll to position [4903, 0]
